Goal: Transaction & Acquisition: Purchase product/service

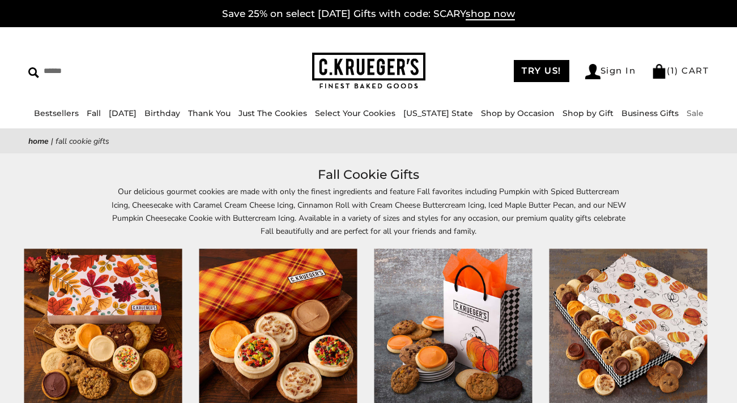
click at [686, 109] on link "Sale" at bounding box center [694, 113] width 17 height 10
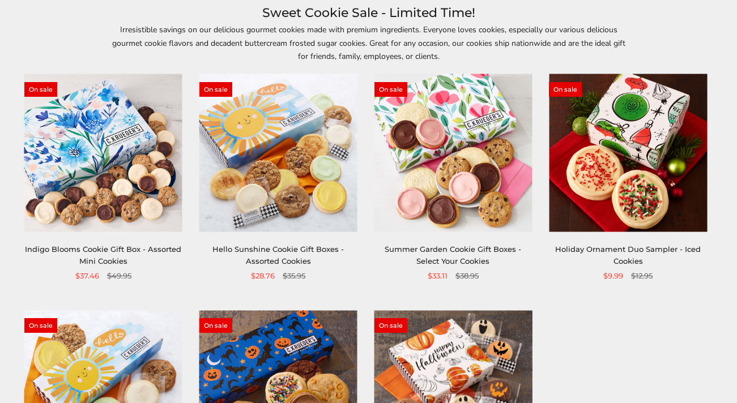
scroll to position [158, 0]
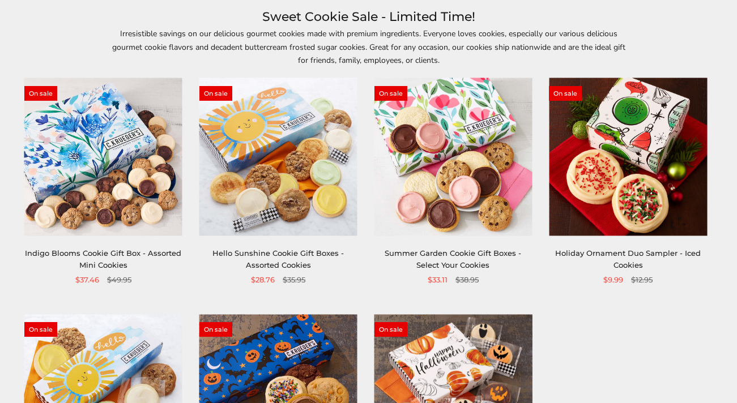
click at [79, 136] on img at bounding box center [103, 157] width 158 height 158
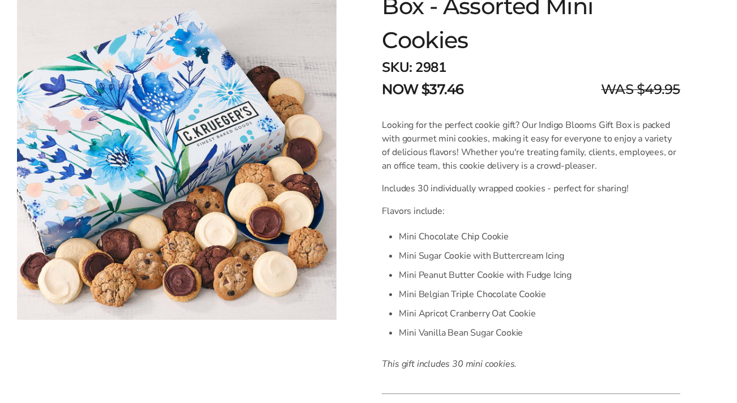
scroll to position [247, 0]
